Goal: Find specific page/section: Find specific page/section

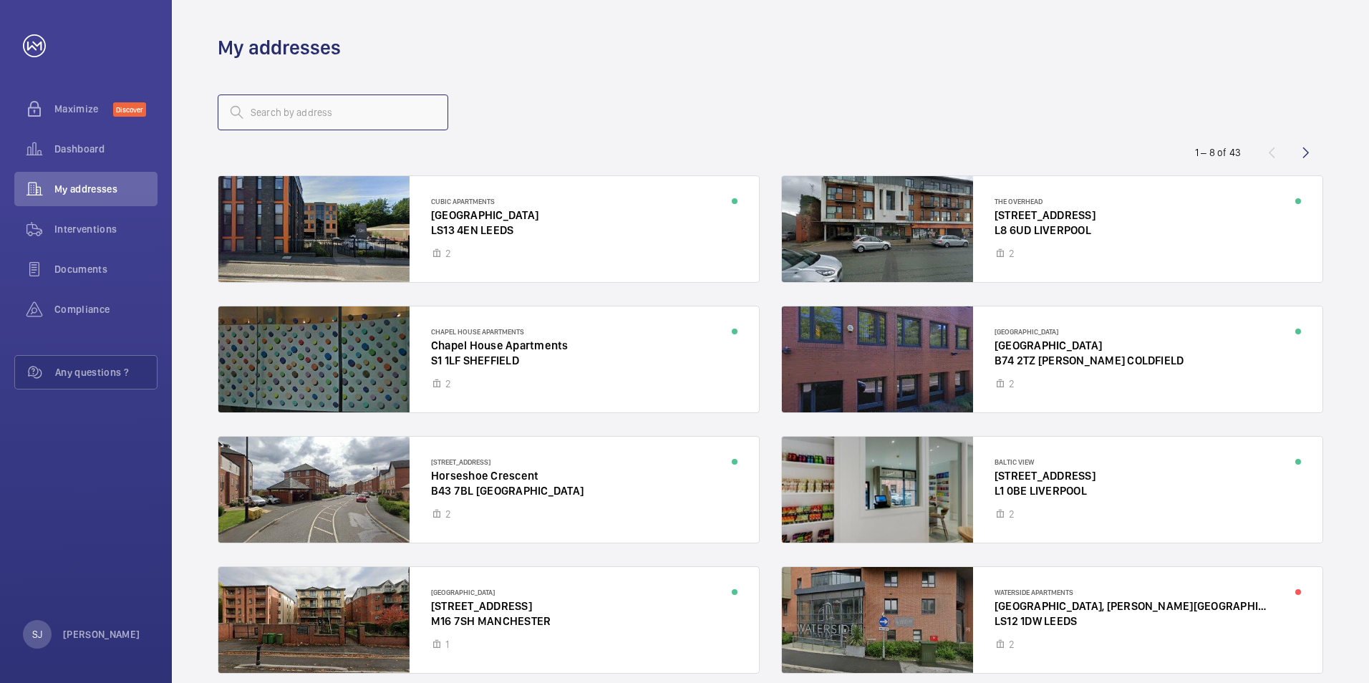
click at [364, 119] on input "text" at bounding box center [333, 112] width 231 height 36
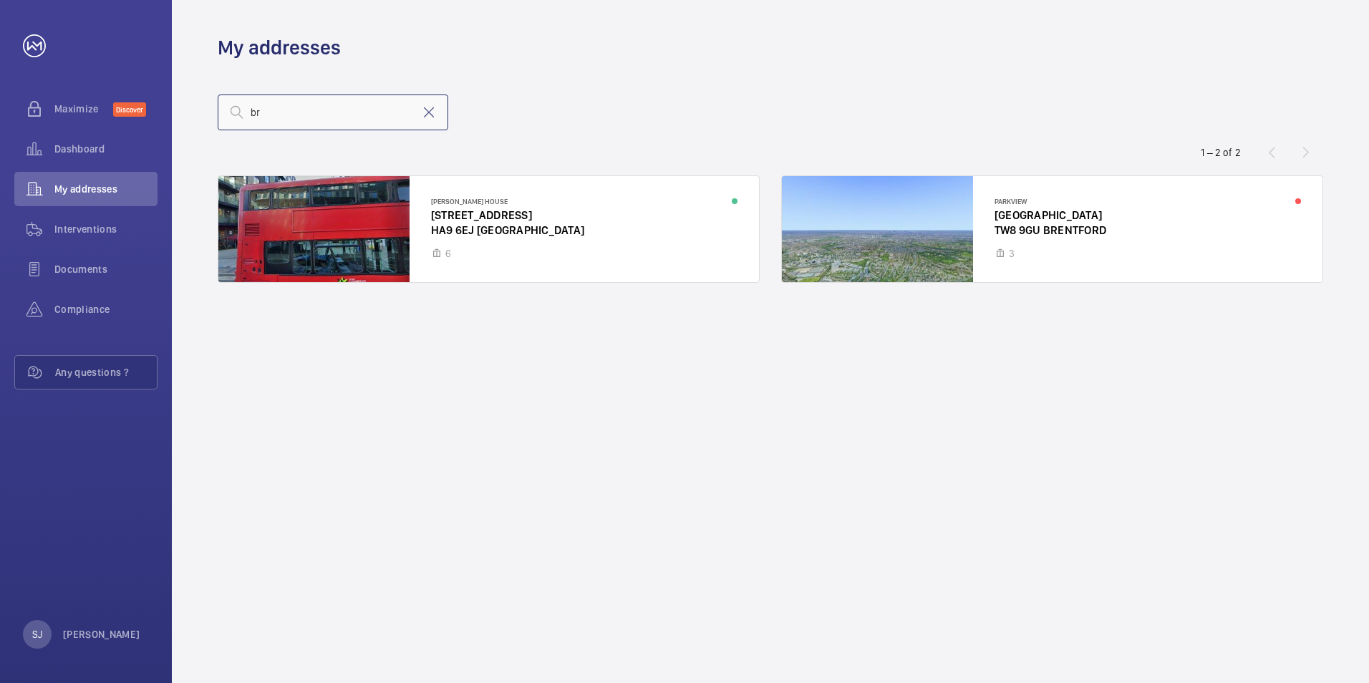
type input "b"
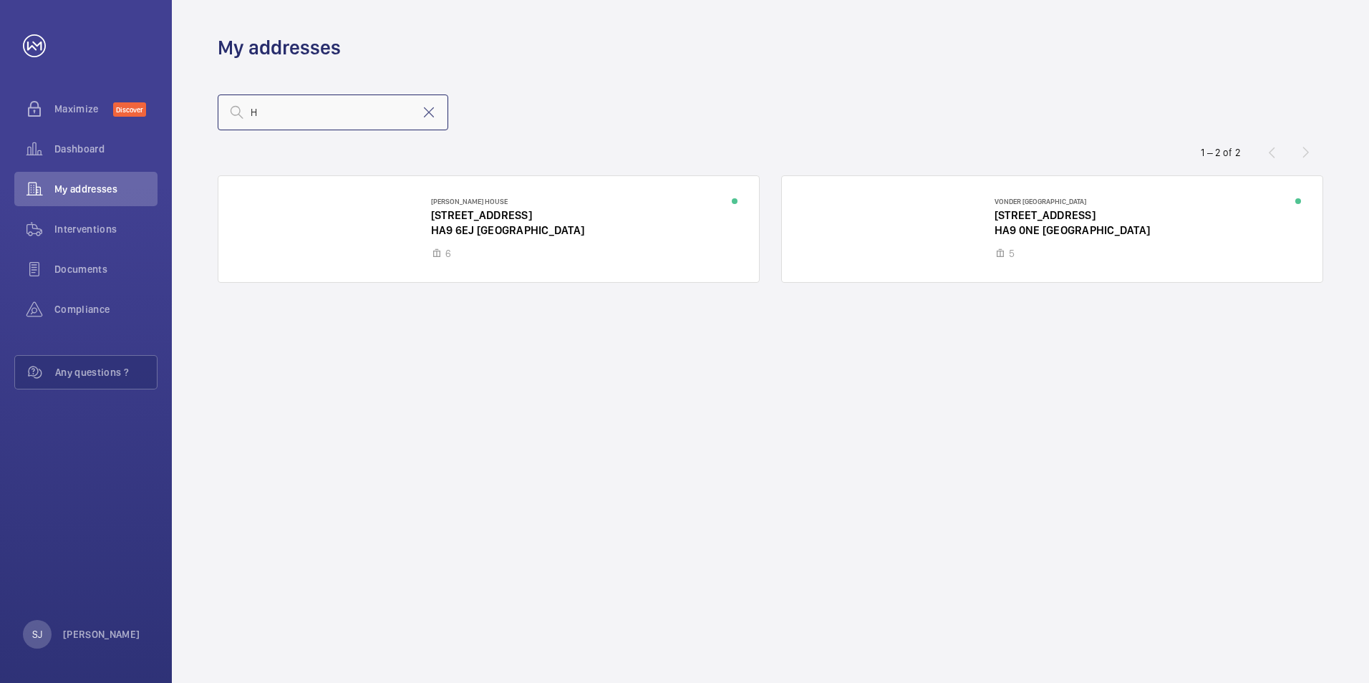
type input "H"
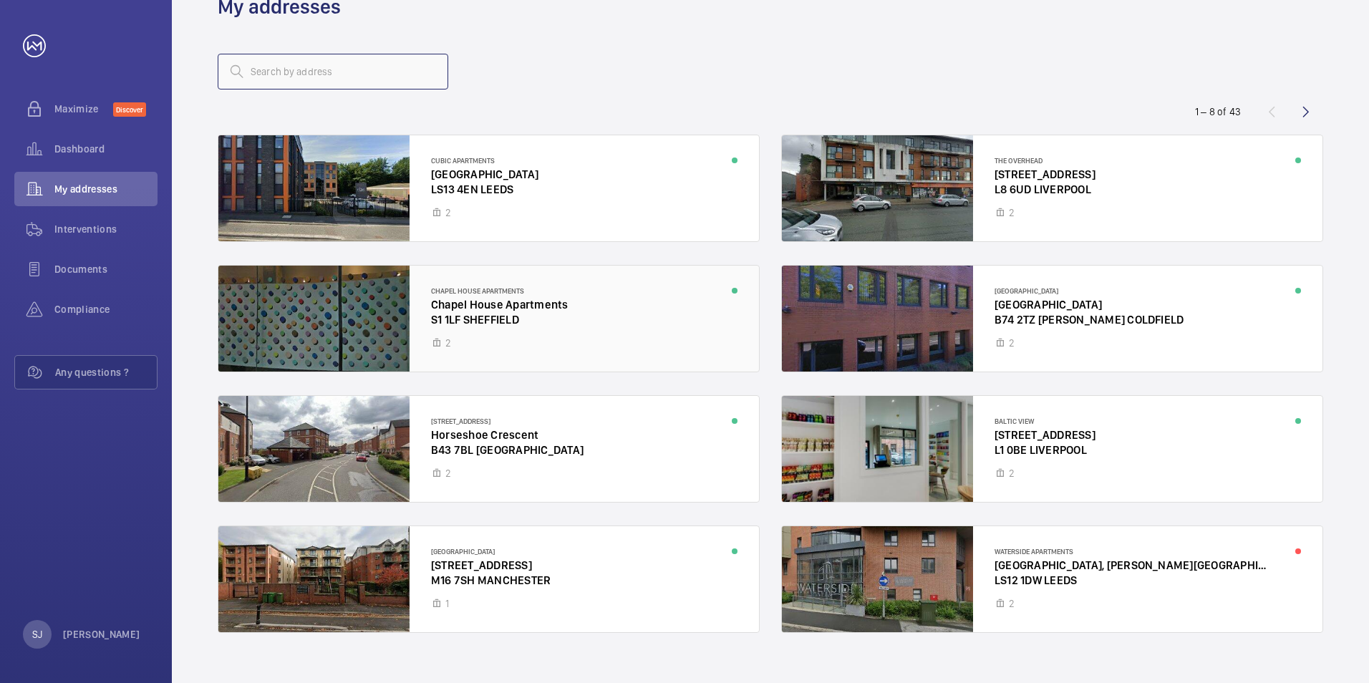
scroll to position [62, 0]
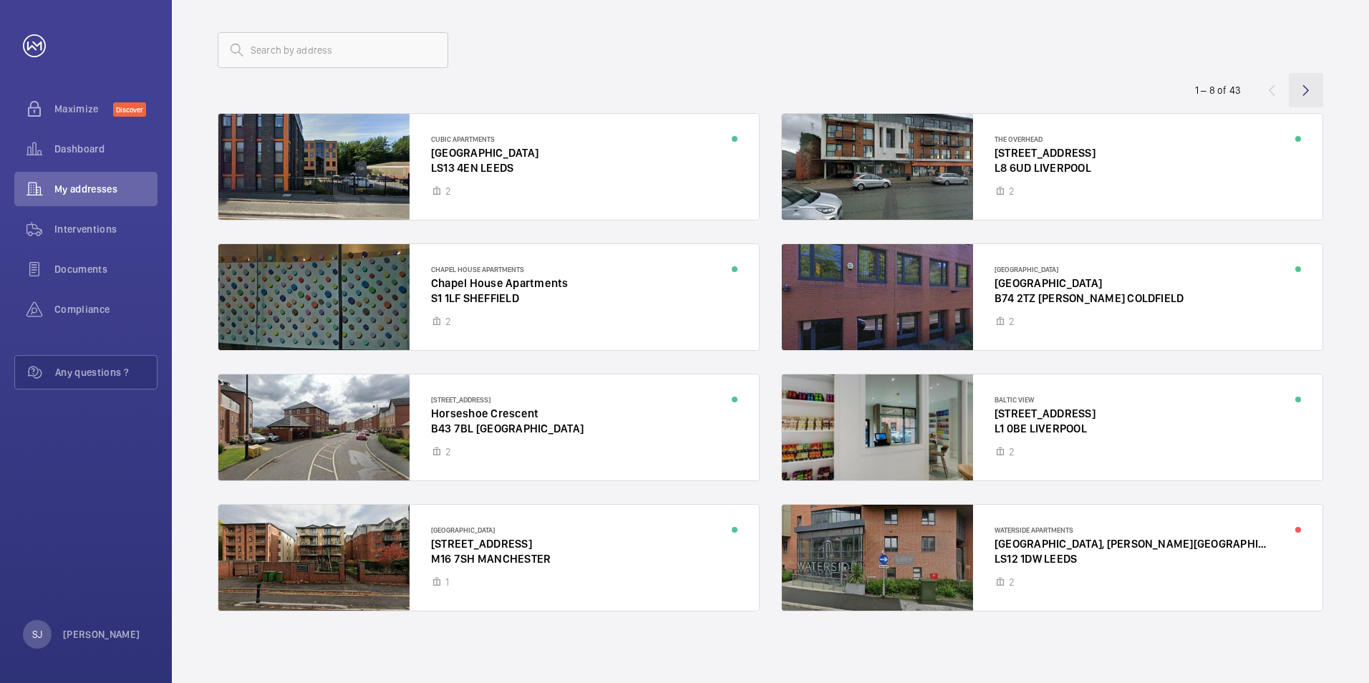
click at [1298, 92] on wm-front-icon-button at bounding box center [1306, 90] width 34 height 34
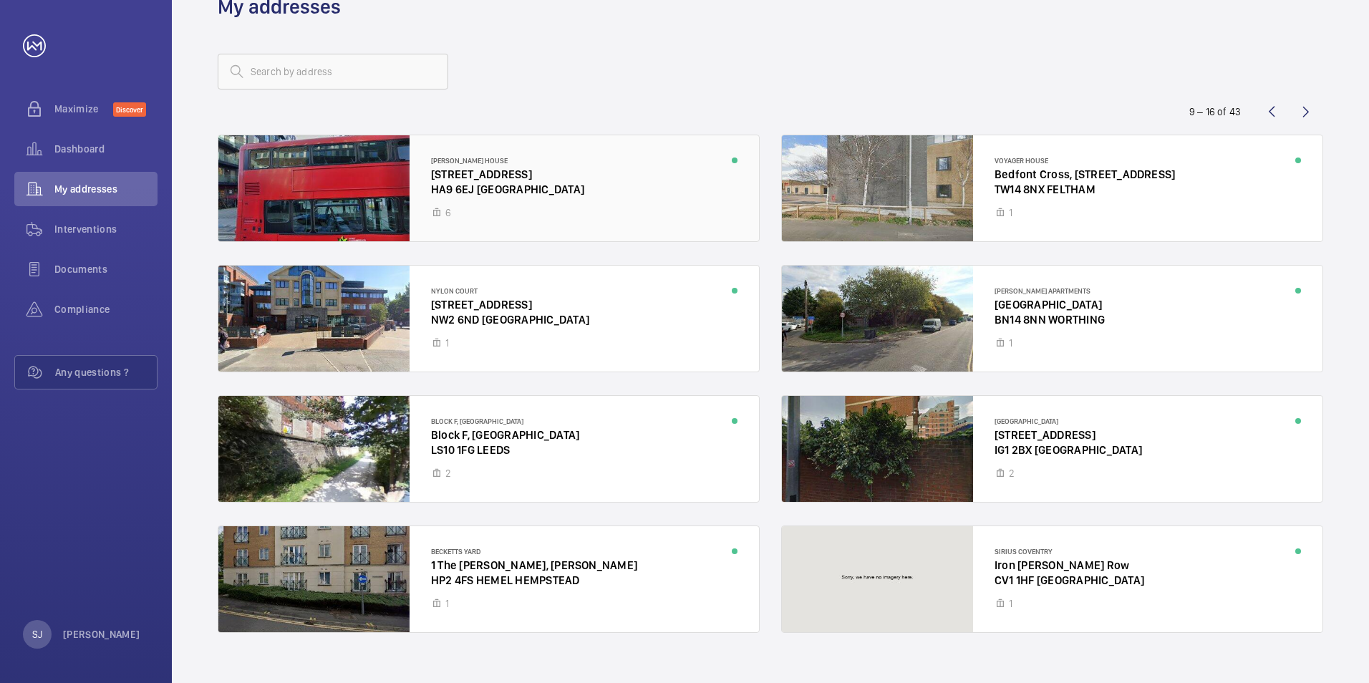
scroll to position [62, 0]
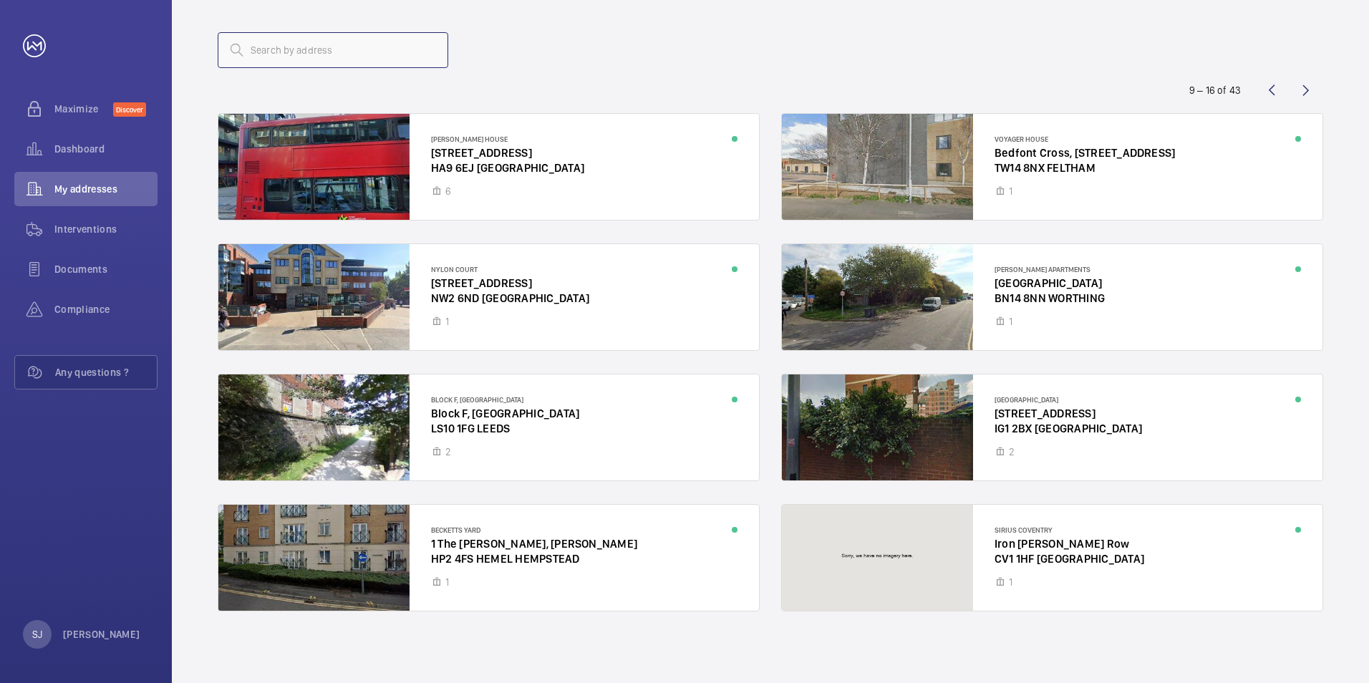
click at [329, 48] on input "text" at bounding box center [333, 50] width 231 height 36
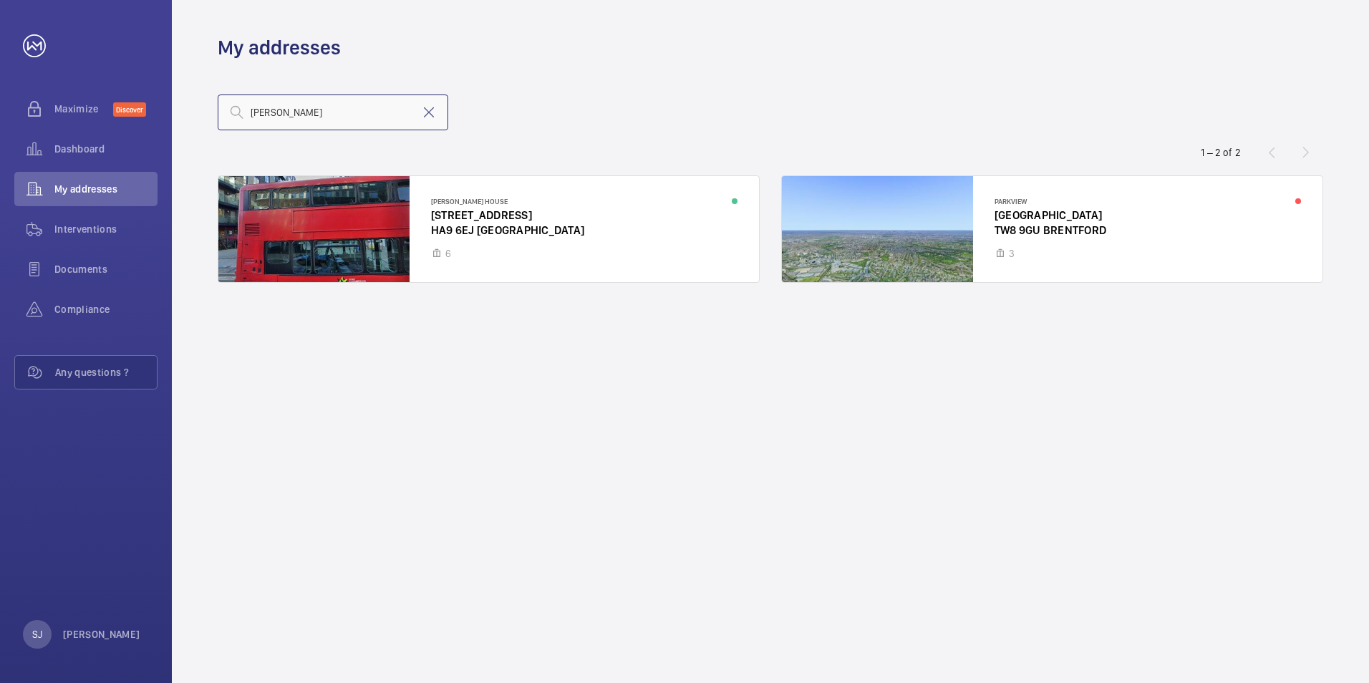
type input "[PERSON_NAME]"
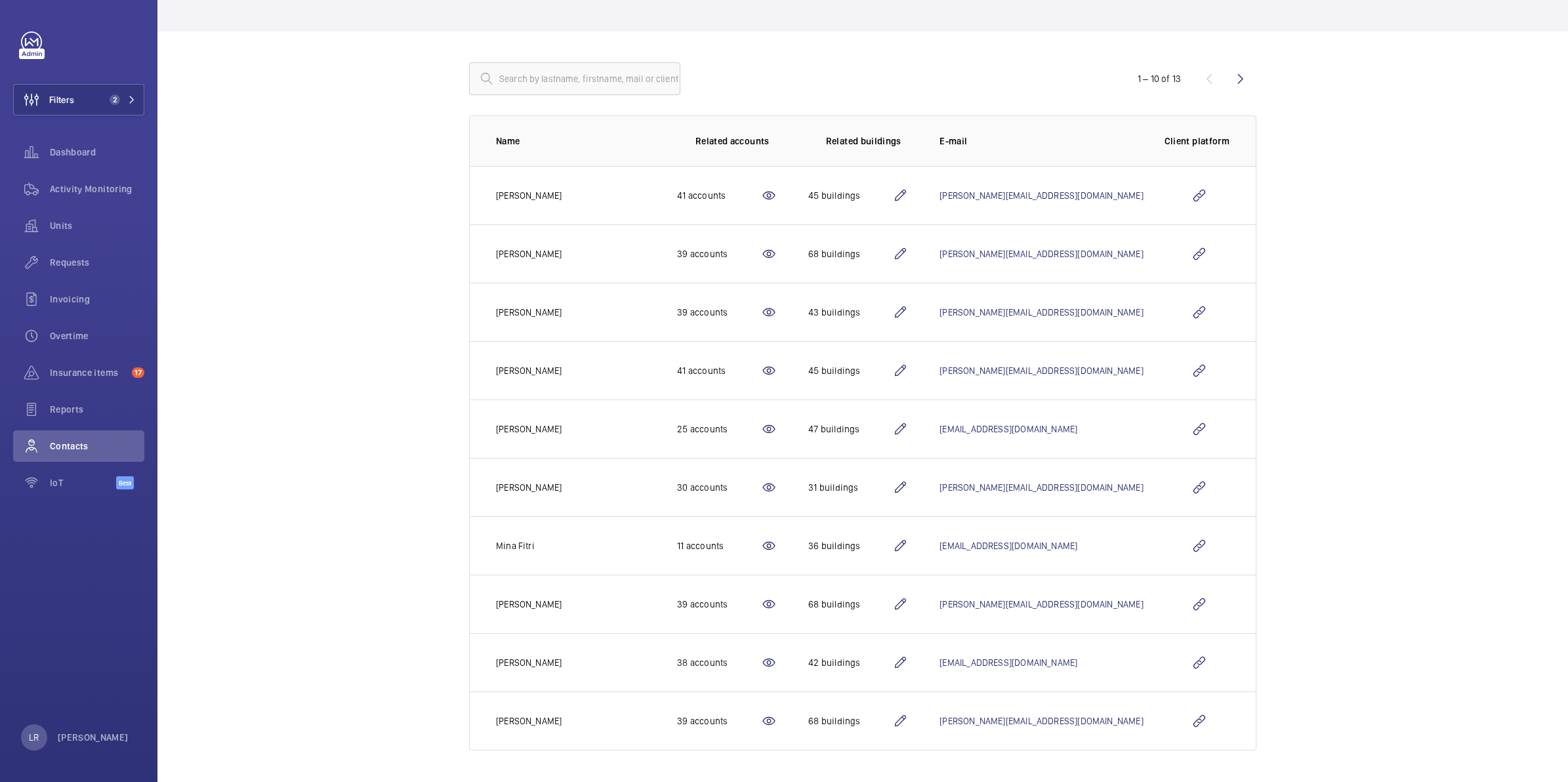
scroll to position [99, 0]
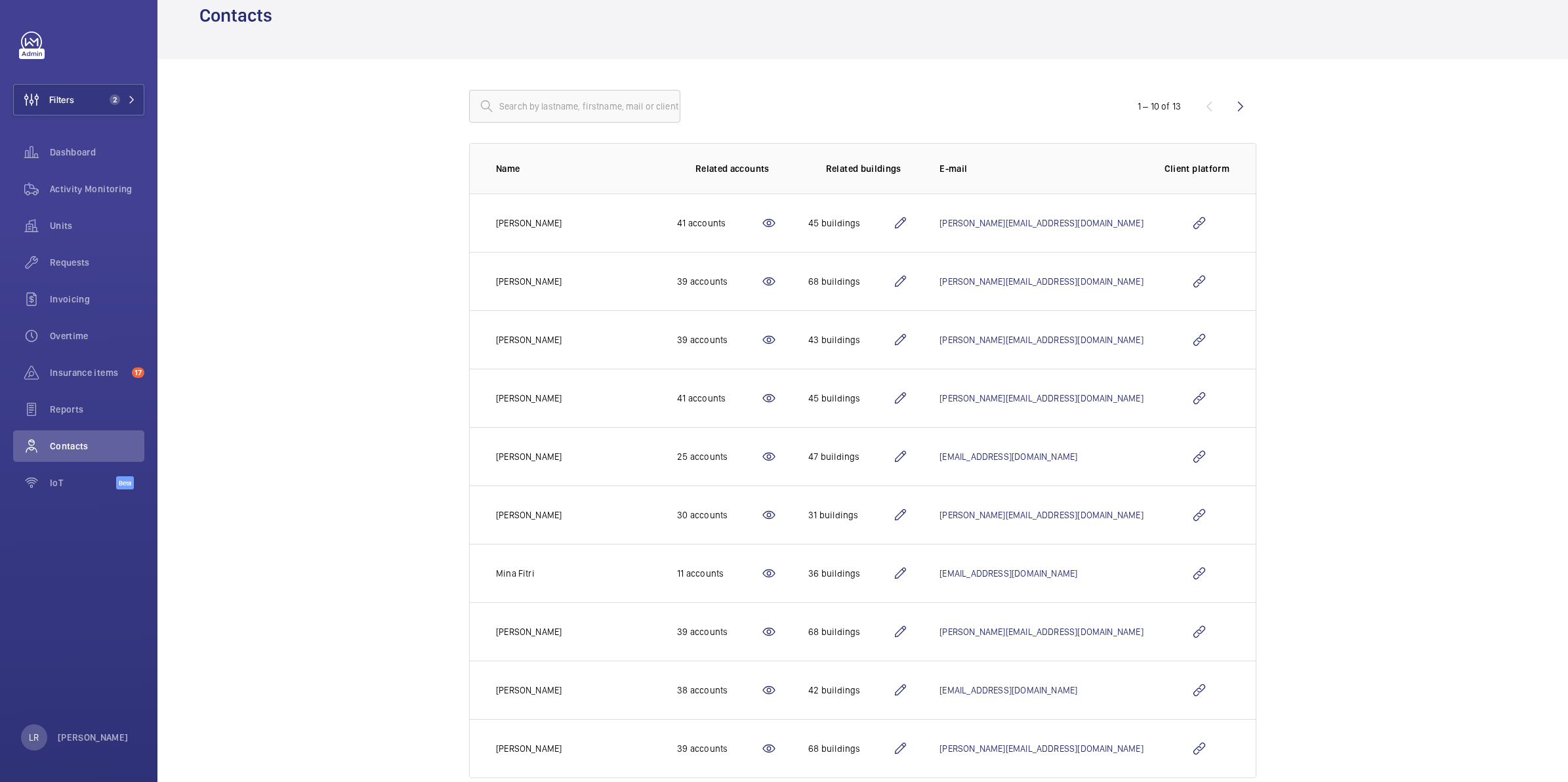
scroll to position [99, 0]
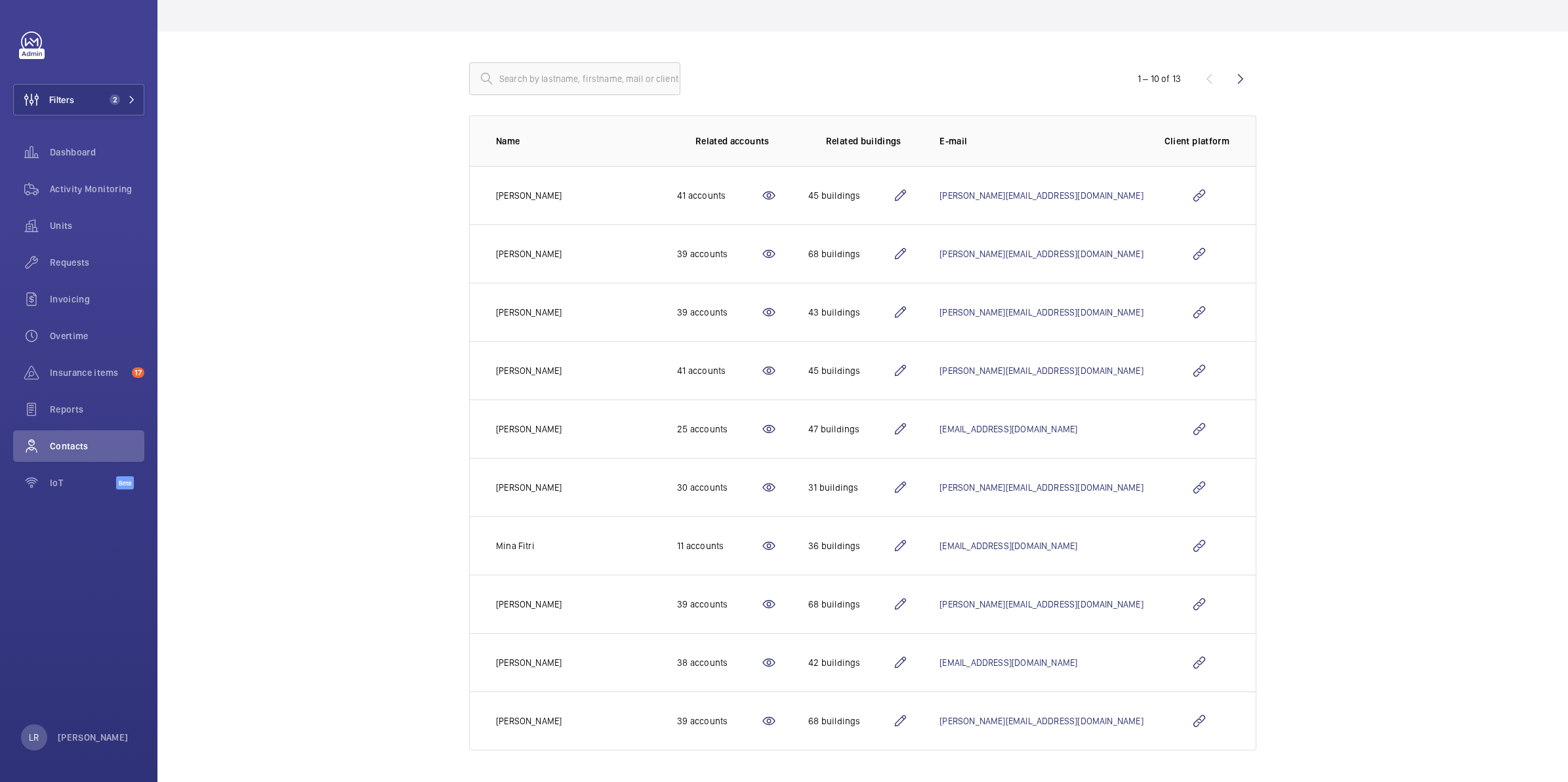
click at [1236, 80] on wm-front-icon-button at bounding box center [1240, 79] width 31 height 31
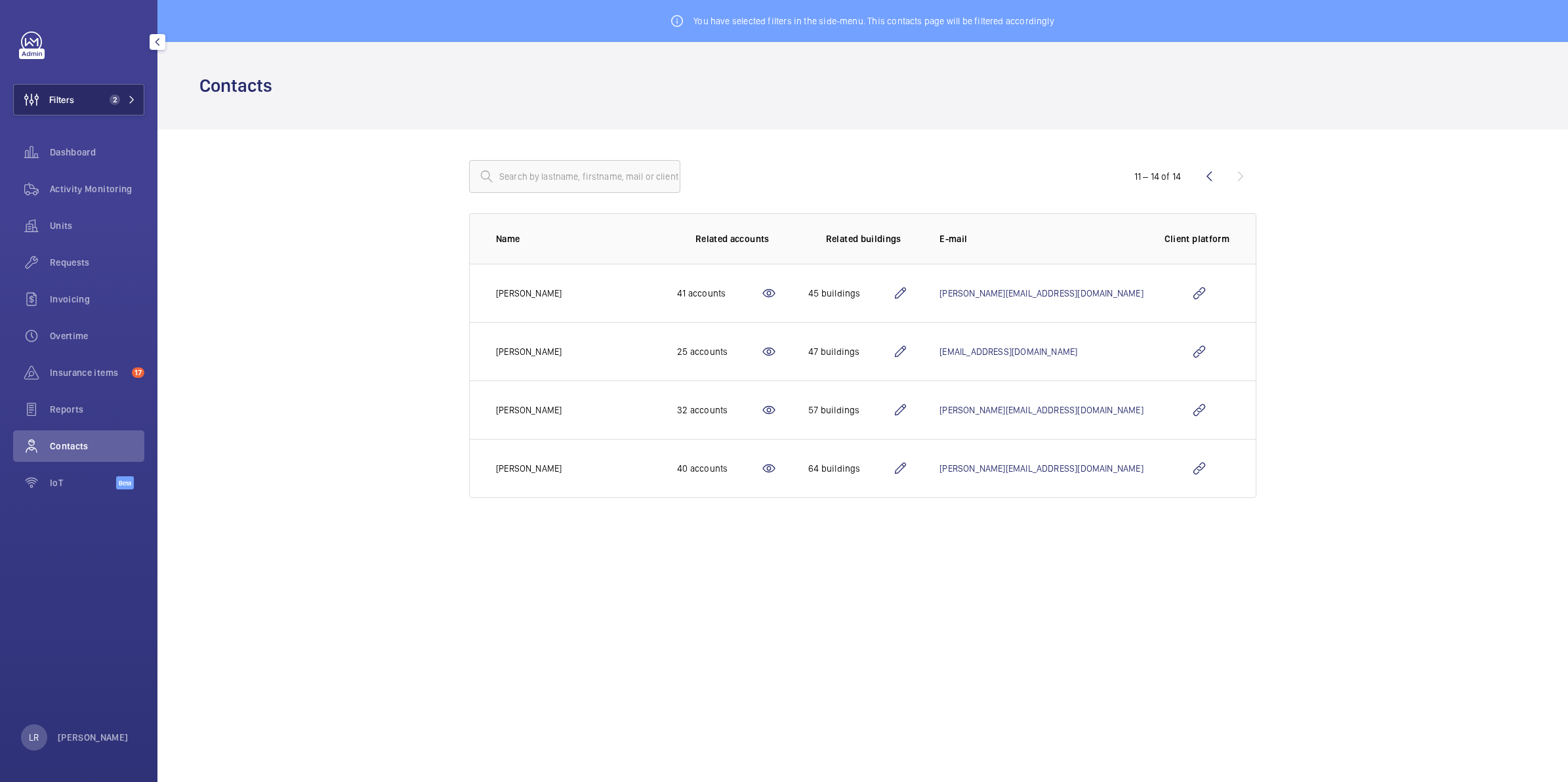
click at [110, 105] on button "Filters 2" at bounding box center [78, 100] width 131 height 31
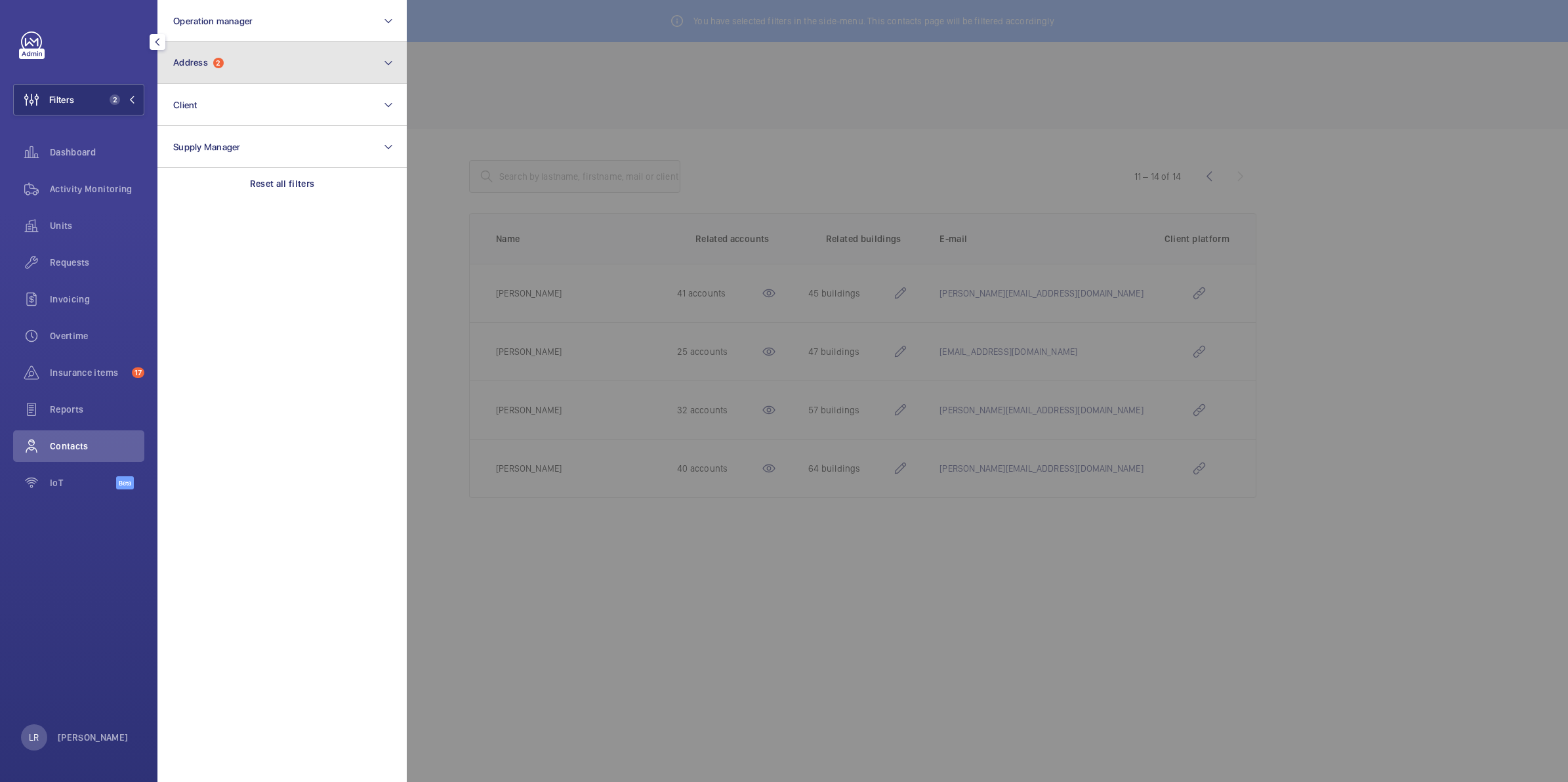
click at [269, 57] on button "Address 2" at bounding box center [282, 63] width 249 height 42
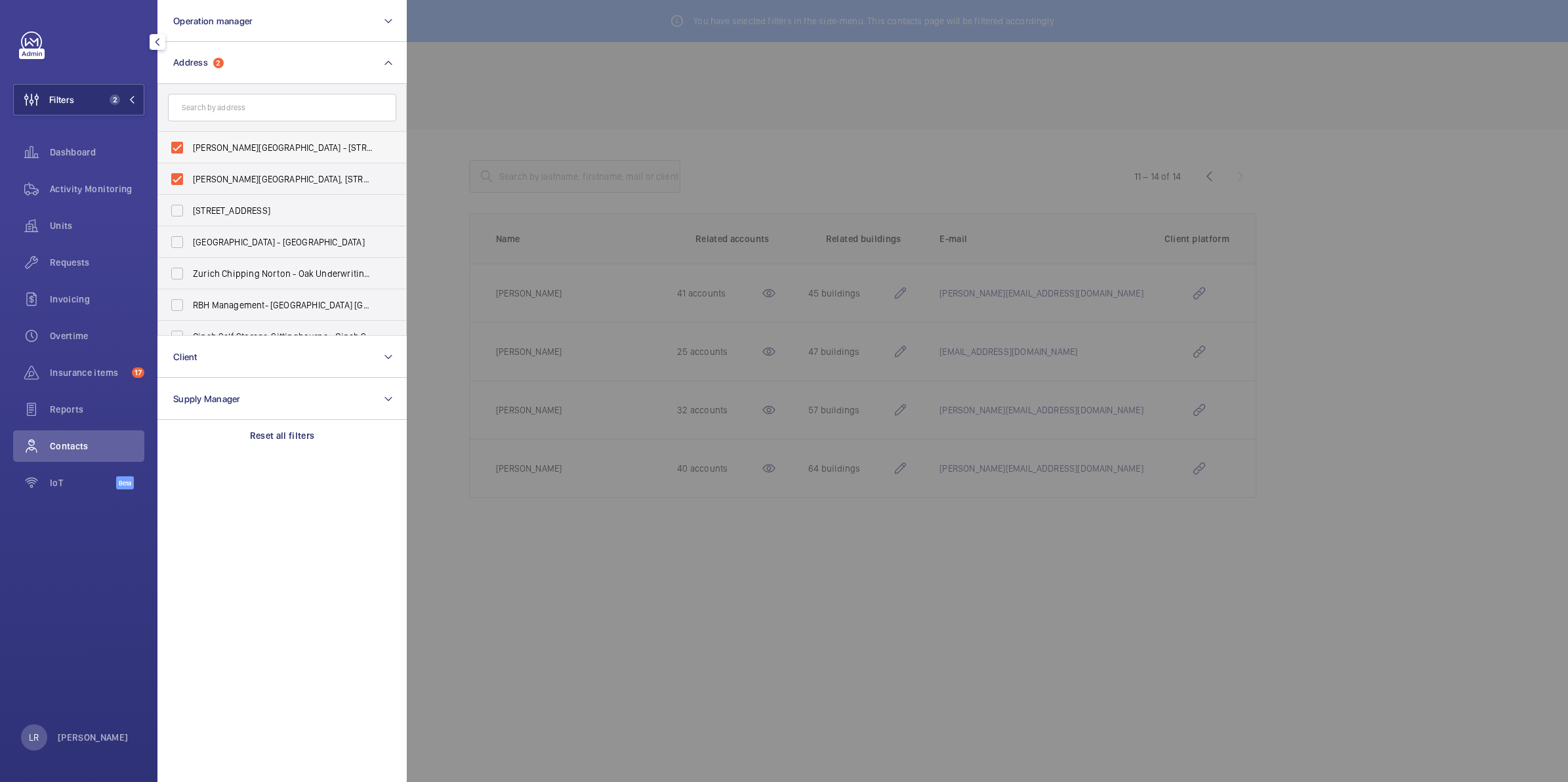
click at [189, 144] on label "Brent House - 349 High Rd, WEMBLEY HA9 6EJ" at bounding box center [272, 148] width 228 height 31
click at [189, 144] on input "Brent House - 349 High Rd, WEMBLEY HA9 6EJ" at bounding box center [177, 148] width 27 height 27
checkbox input "false"
click at [204, 174] on span "Brent House, 349 High Road, Wembley, London, HA9 6ET - High Road, WEMBLEY HA9" at bounding box center [282, 179] width 181 height 13
click at [191, 174] on input "Brent House, 349 High Road, Wembley, London, HA9 6ET - High Road, WEMBLEY HA9" at bounding box center [177, 179] width 27 height 27
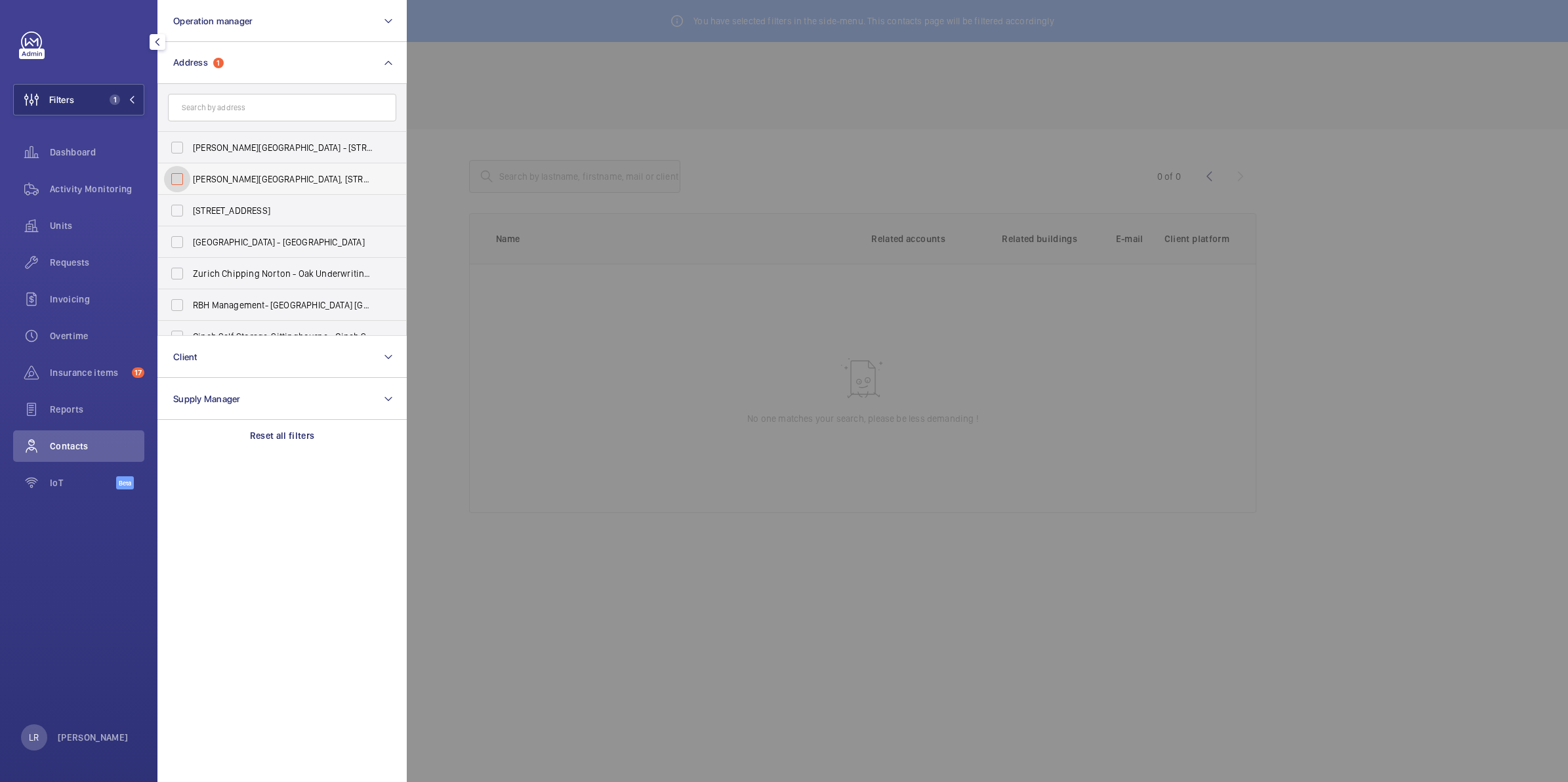
checkbox input "false"
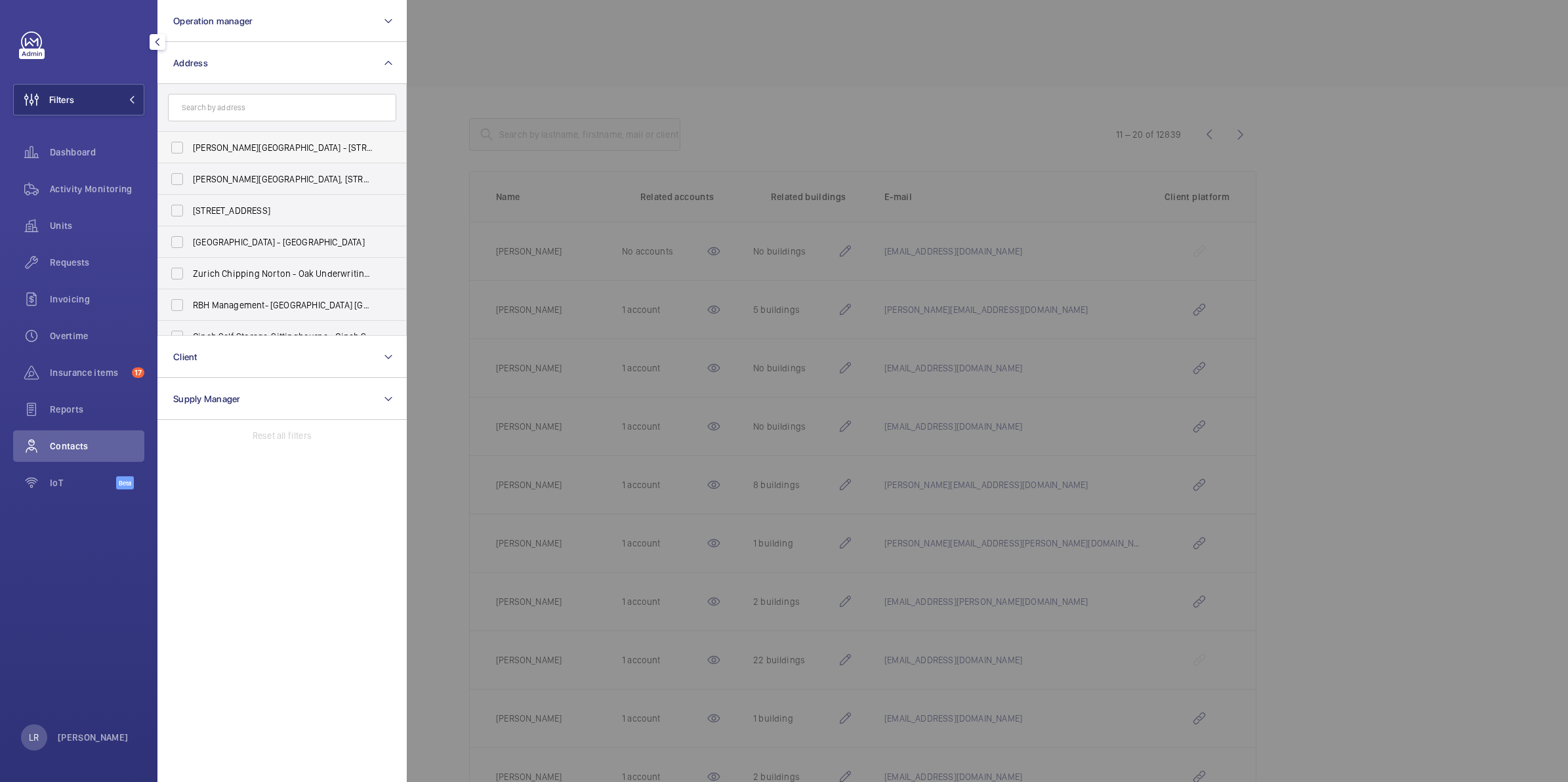
click at [179, 147] on label "Brent House - 349 High Rd, WEMBLEY HA9 6EJ" at bounding box center [272, 148] width 228 height 31
click at [179, 147] on input "Brent House - 349 High Rd, WEMBLEY HA9 6EJ" at bounding box center [177, 148] width 27 height 27
checkbox input "true"
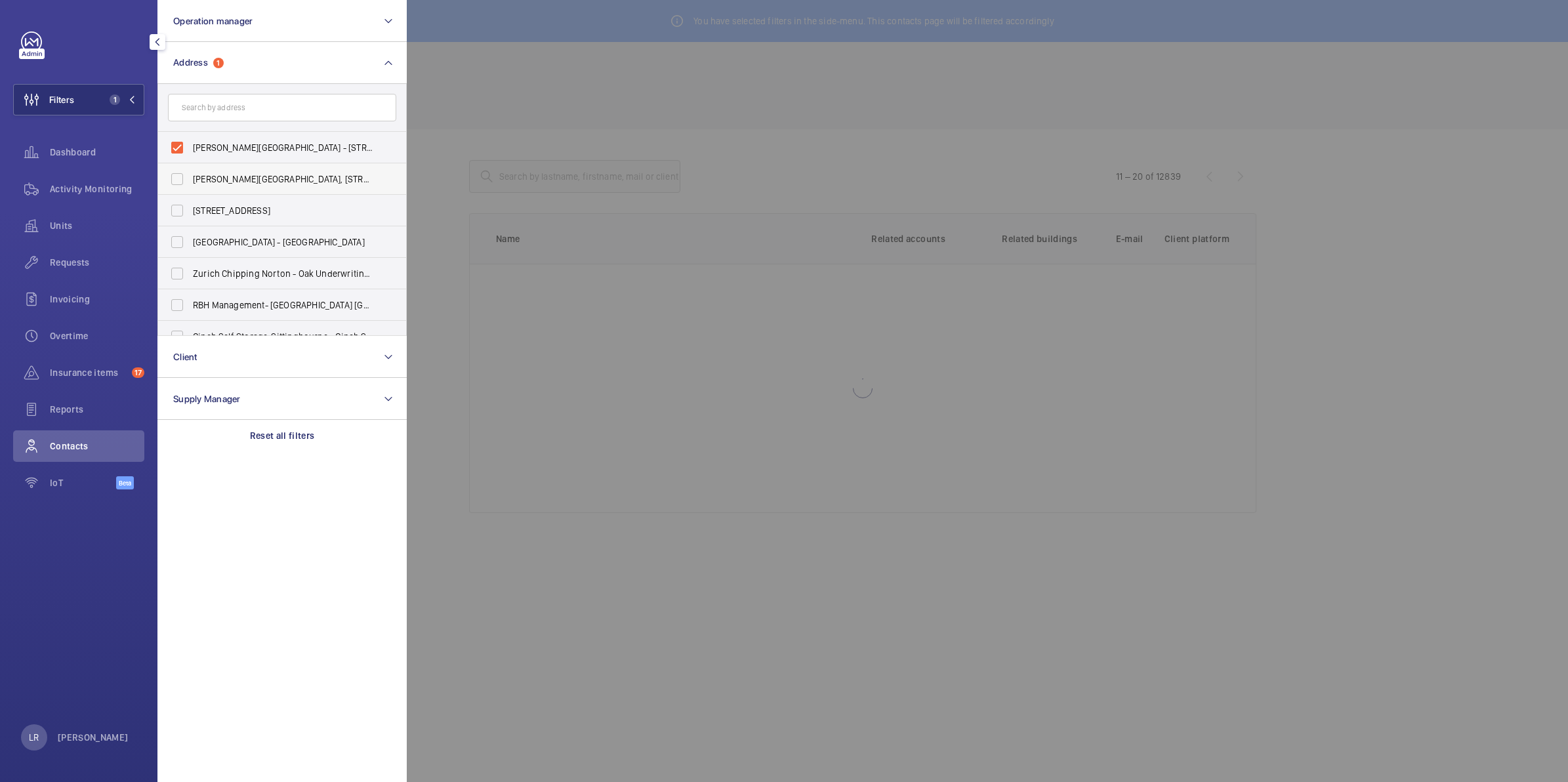
click at [179, 174] on label "Brent House, 349 High Road, Wembley, London, HA9 6ET - High Road, WEMBLEY HA9" at bounding box center [272, 179] width 228 height 31
click at [179, 174] on input "Brent House, 349 High Road, Wembley, London, HA9 6ET - High Road, WEMBLEY HA9" at bounding box center [177, 179] width 27 height 27
checkbox input "true"
click at [422, 139] on div at bounding box center [1190, 391] width 1568 height 782
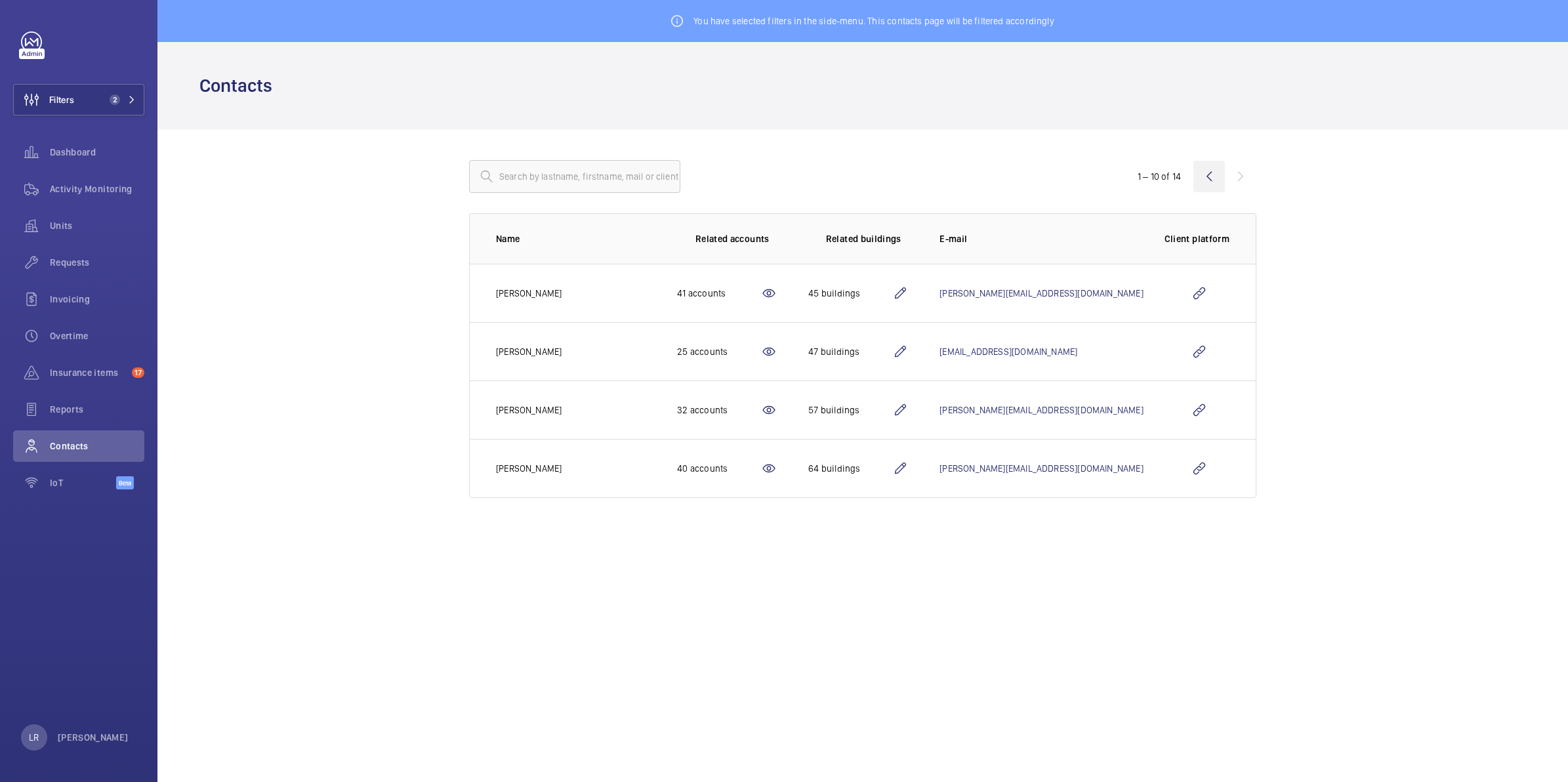
click at [1201, 178] on wm-front-icon-button at bounding box center [1209, 176] width 31 height 31
click at [1204, 179] on wm-front-icon-button at bounding box center [1209, 176] width 31 height 31
click at [1205, 174] on wm-front-icon-button at bounding box center [1209, 176] width 31 height 31
click at [1213, 174] on wm-front-icon-button at bounding box center [1209, 176] width 31 height 31
click at [1244, 174] on div "1 – 10 of 14" at bounding box center [1178, 176] width 158 height 16
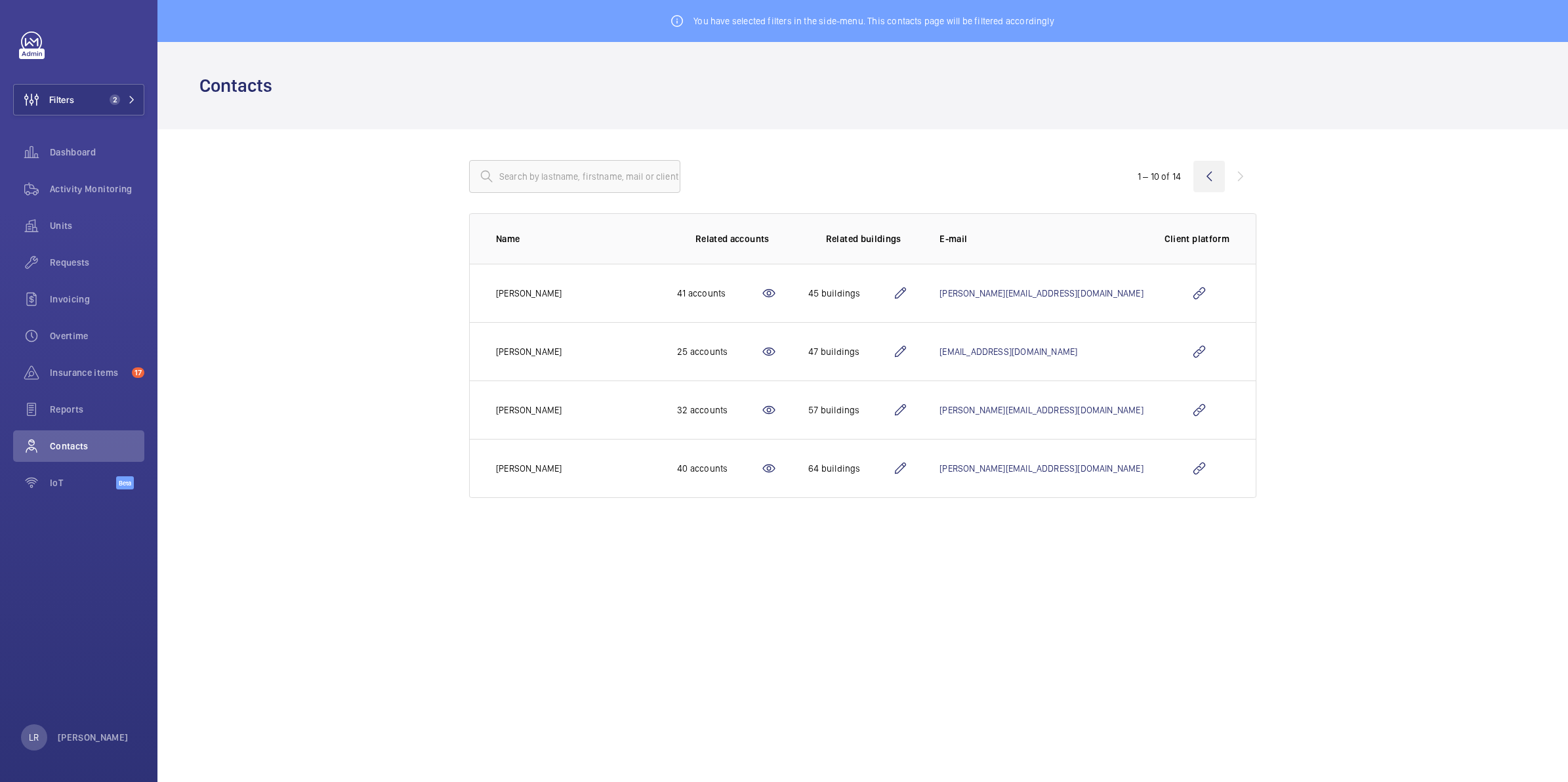
click at [1209, 175] on wm-front-icon-button at bounding box center [1209, 176] width 31 height 31
click at [104, 408] on span "Reports" at bounding box center [96, 410] width 94 height 13
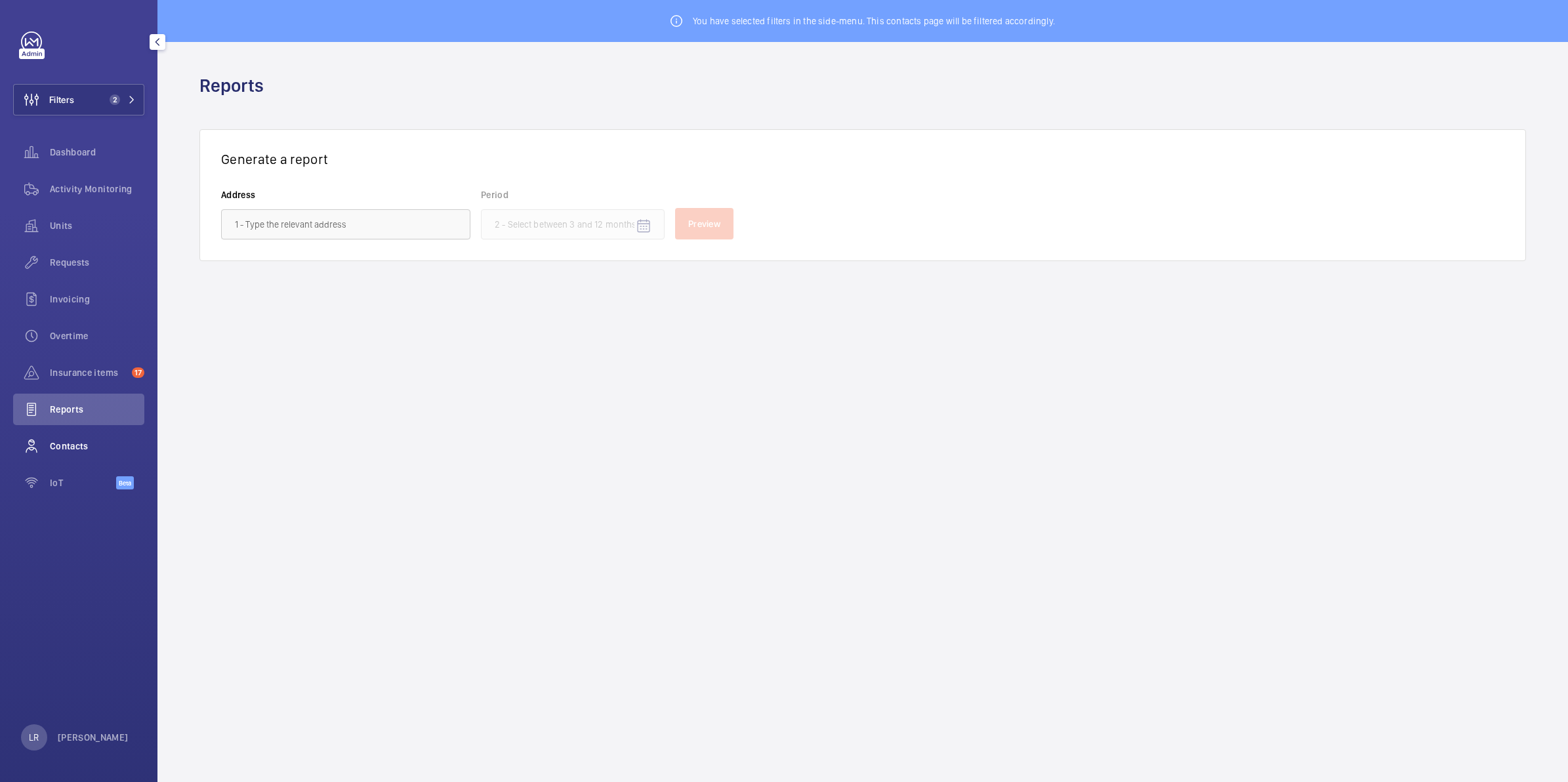
click at [89, 443] on span "Contacts" at bounding box center [96, 446] width 94 height 13
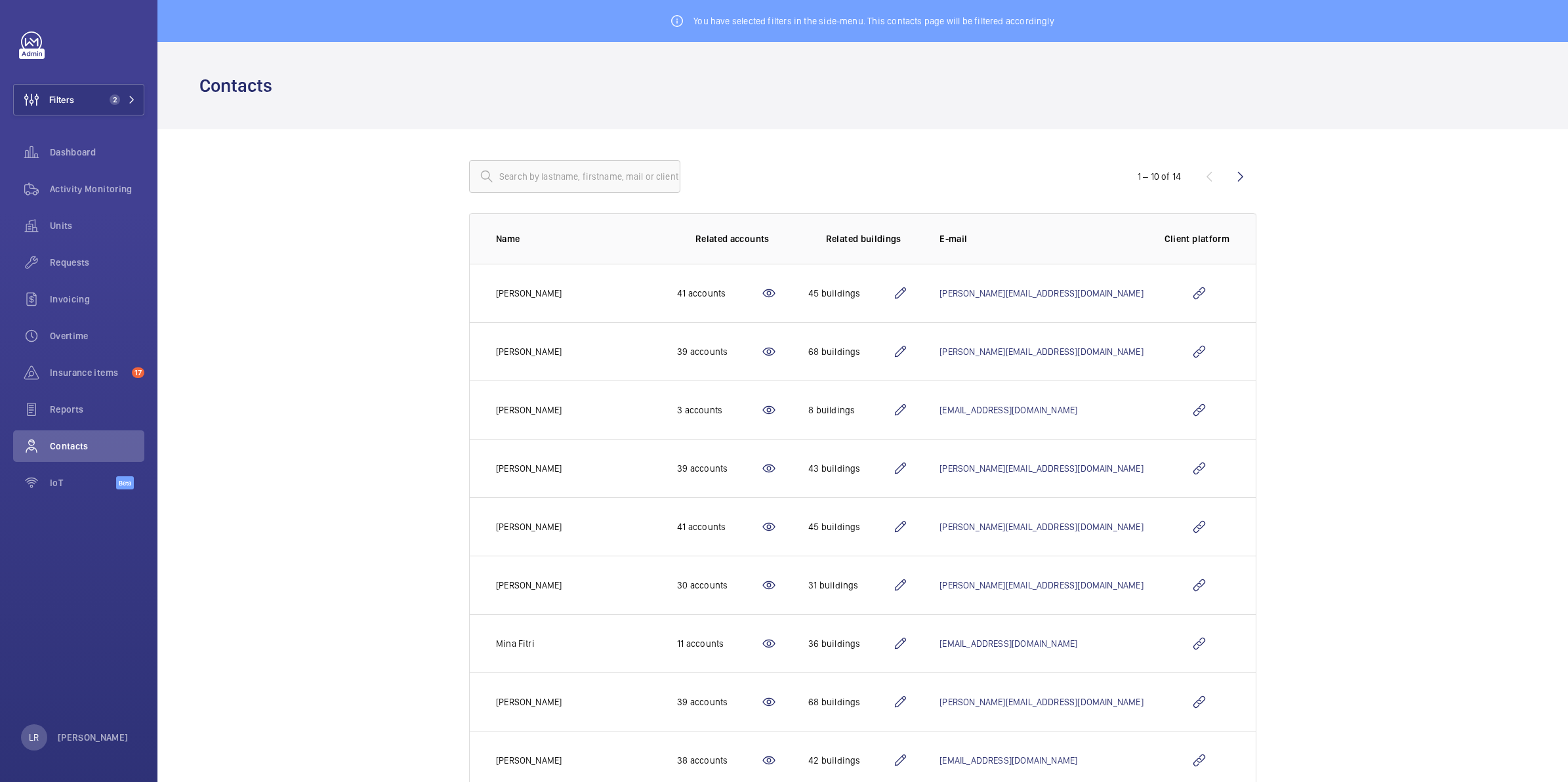
scroll to position [82, 0]
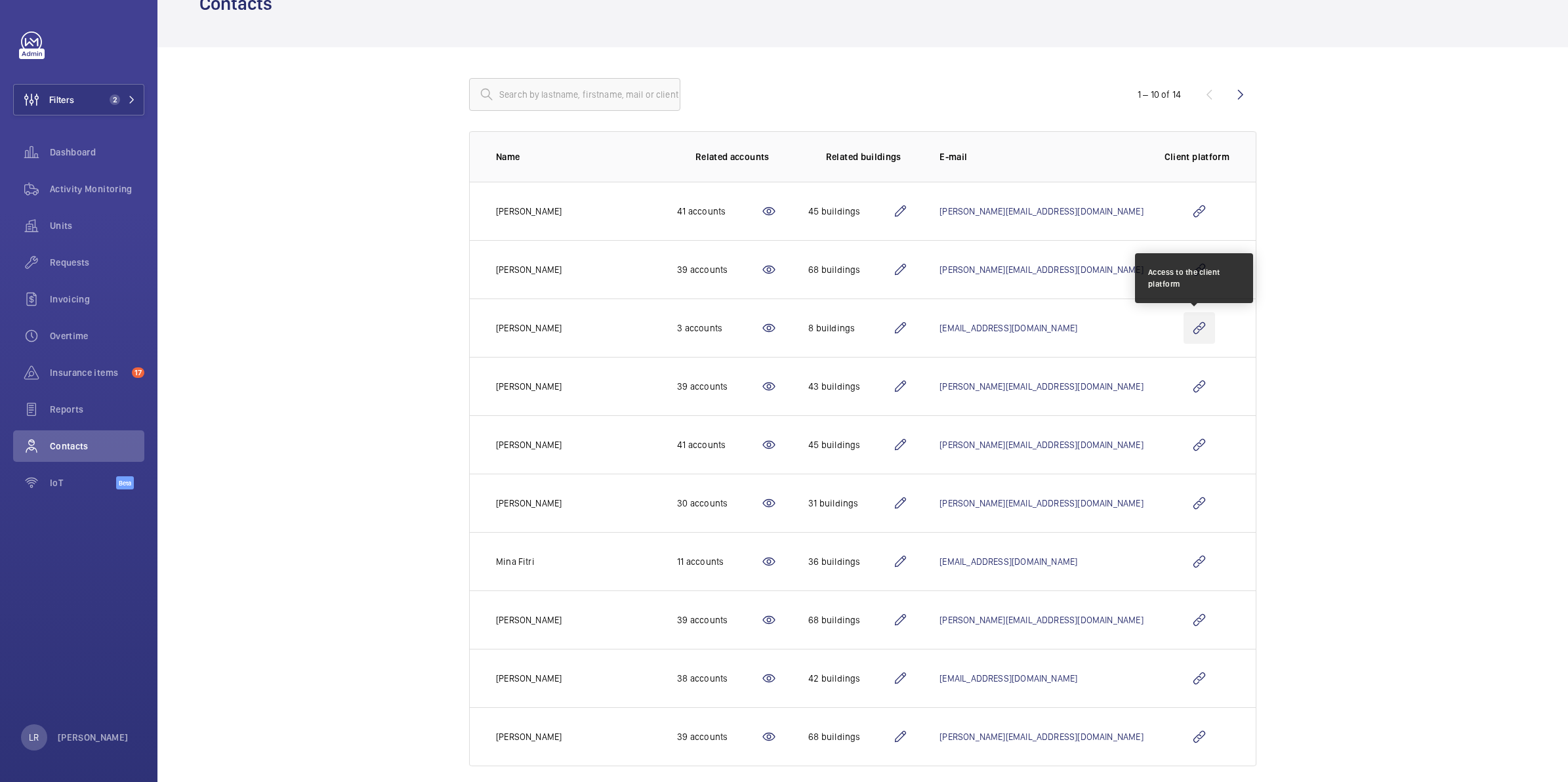
click at [1190, 329] on wm-front-icon-button at bounding box center [1199, 328] width 31 height 31
click at [1202, 330] on wm-front-icon-button at bounding box center [1199, 328] width 31 height 31
